Goal: Check status: Check status

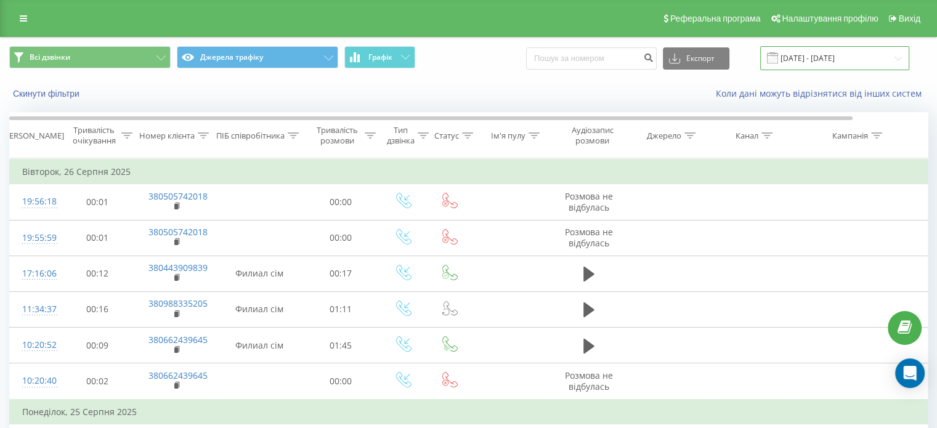
click at [805, 53] on input "[DATE] - [DATE]" at bounding box center [834, 58] width 149 height 24
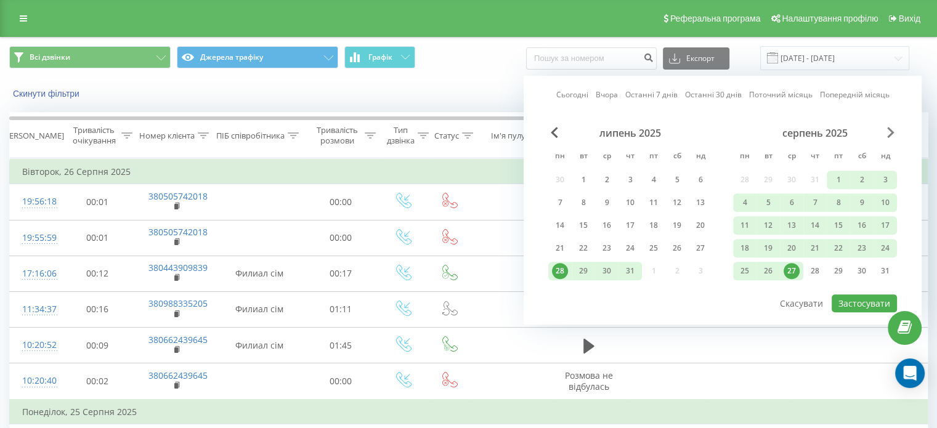
click at [891, 131] on span "Next Month" at bounding box center [890, 132] width 7 height 11
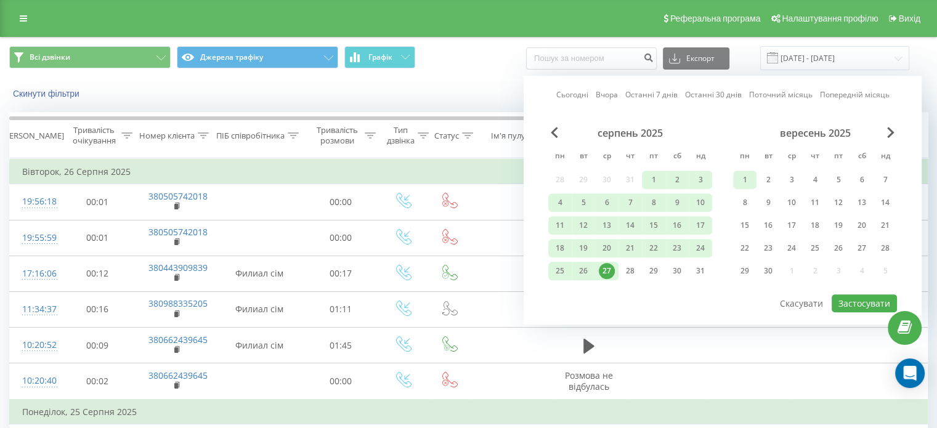
click at [748, 174] on div "1" at bounding box center [745, 180] width 16 height 16
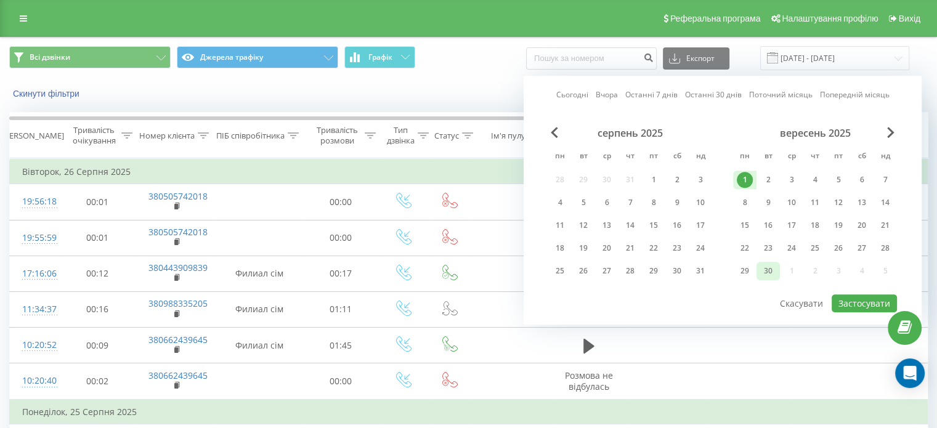
click at [768, 269] on div "30" at bounding box center [768, 271] width 16 height 16
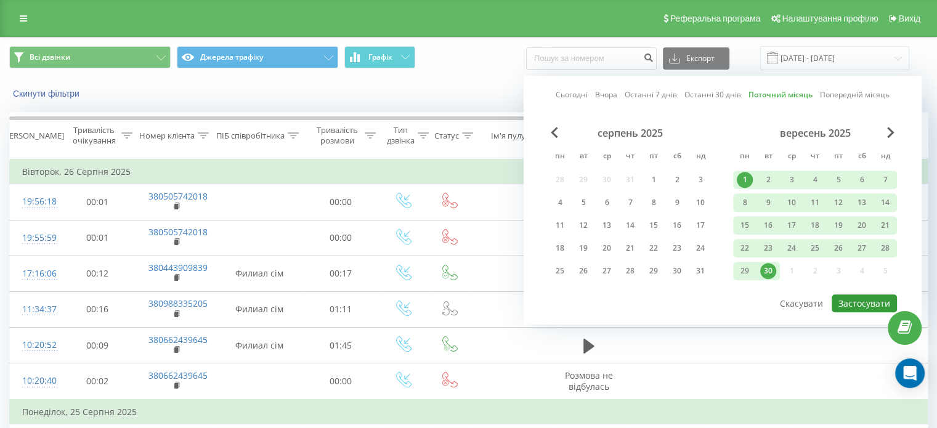
click at [855, 302] on button "Застосувати" at bounding box center [864, 303] width 65 height 18
type input "[DATE] - [DATE]"
